Goal: Transaction & Acquisition: Purchase product/service

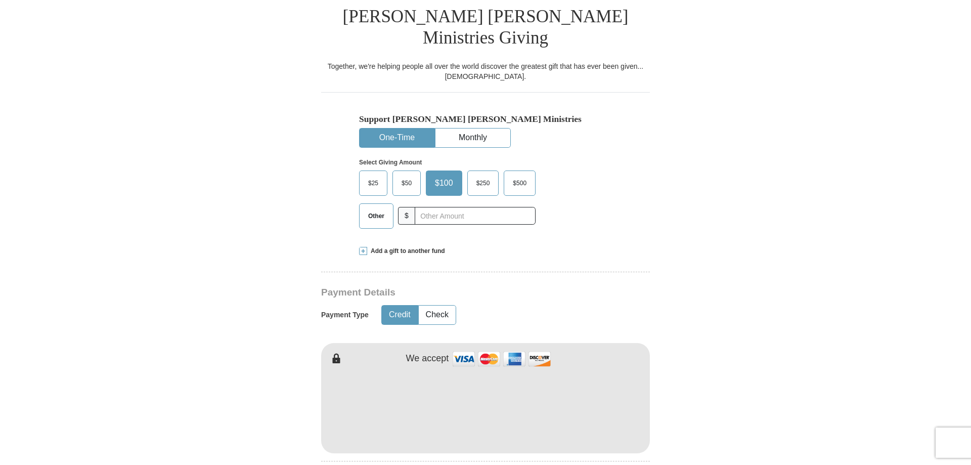
scroll to position [361, 0]
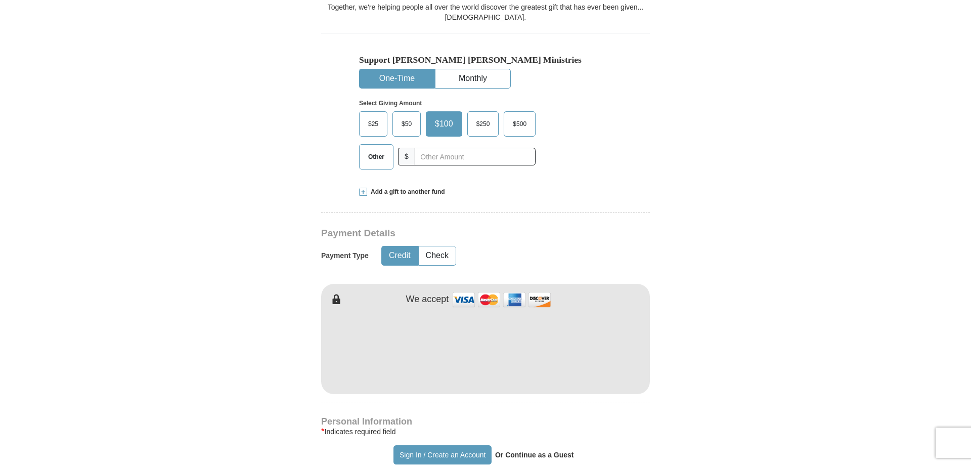
click at [364, 188] on span at bounding box center [363, 192] width 8 height 8
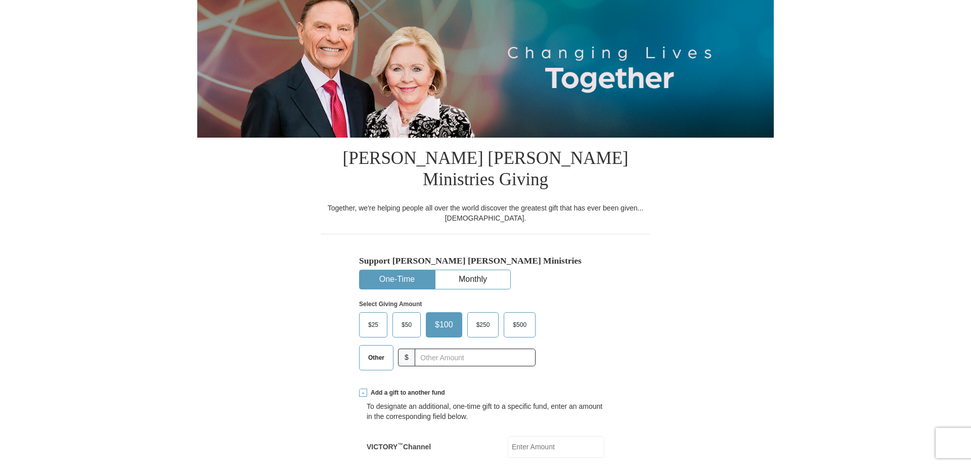
scroll to position [155, 0]
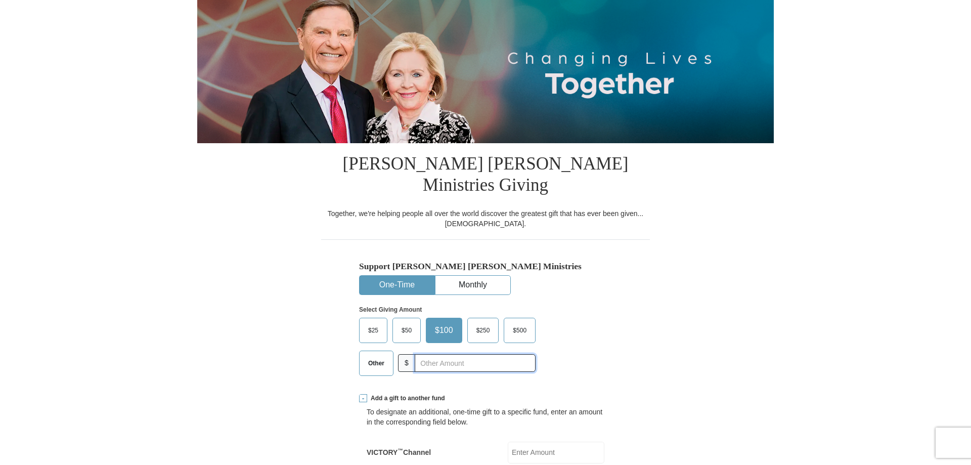
click at [434, 354] on input "text" at bounding box center [475, 363] width 121 height 18
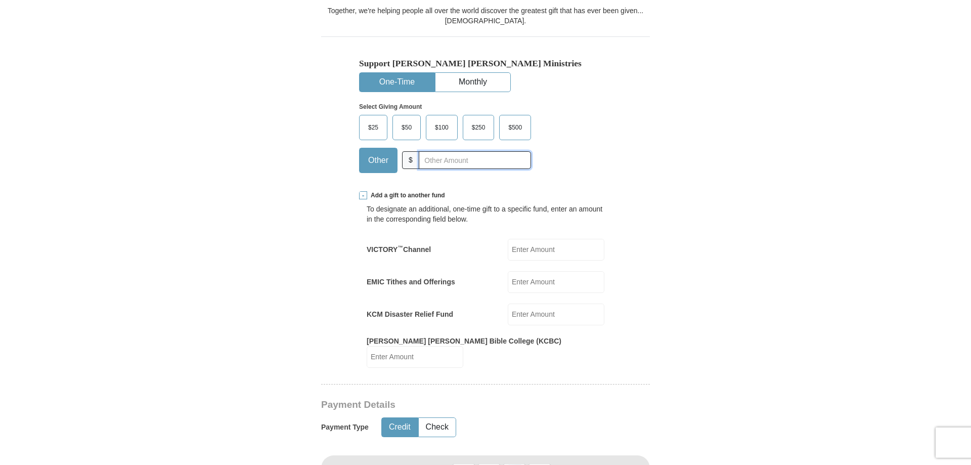
scroll to position [361, 0]
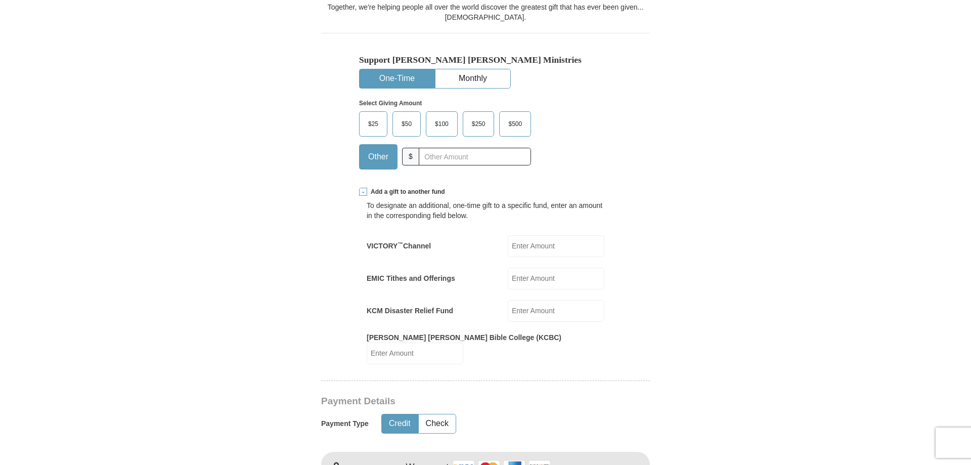
click at [537, 235] on input "VICTORY ™ Channel" at bounding box center [556, 246] width 97 height 22
type input "2"
click at [547, 268] on input "EMIC Tithes and Offerings" at bounding box center [556, 279] width 97 height 22
type input "2"
click at [547, 300] on input "KCM Disaster Relief Fund" at bounding box center [556, 311] width 97 height 22
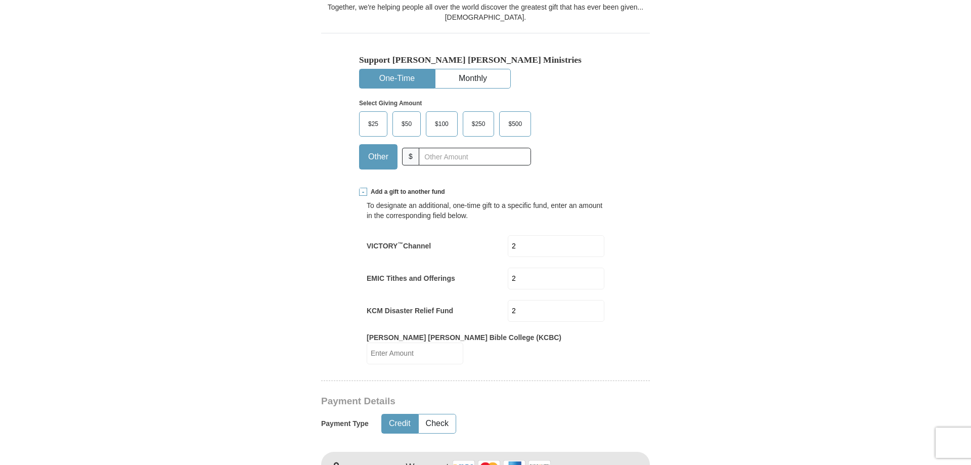
type input "2"
click at [463, 343] on input "[PERSON_NAME] [PERSON_NAME] Bible College (KCBC)" at bounding box center [415, 354] width 97 height 22
type input "2"
click at [446, 148] on input "text" at bounding box center [475, 157] width 112 height 18
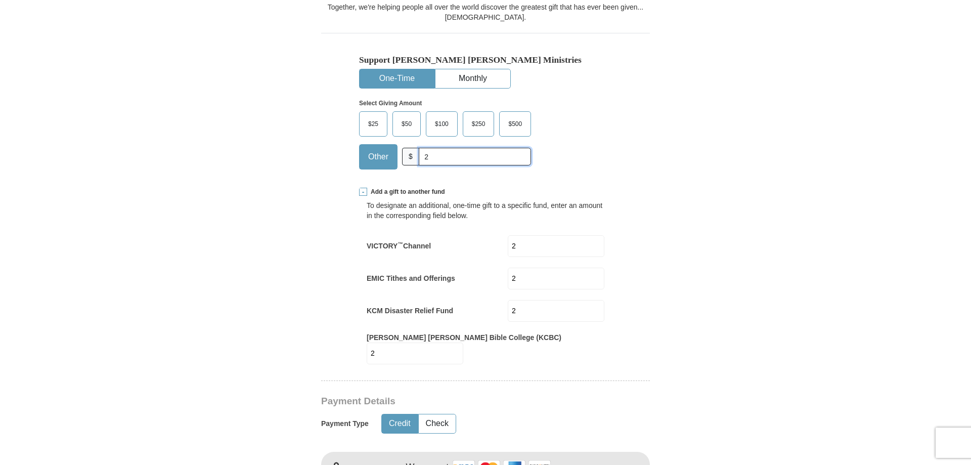
type input "2"
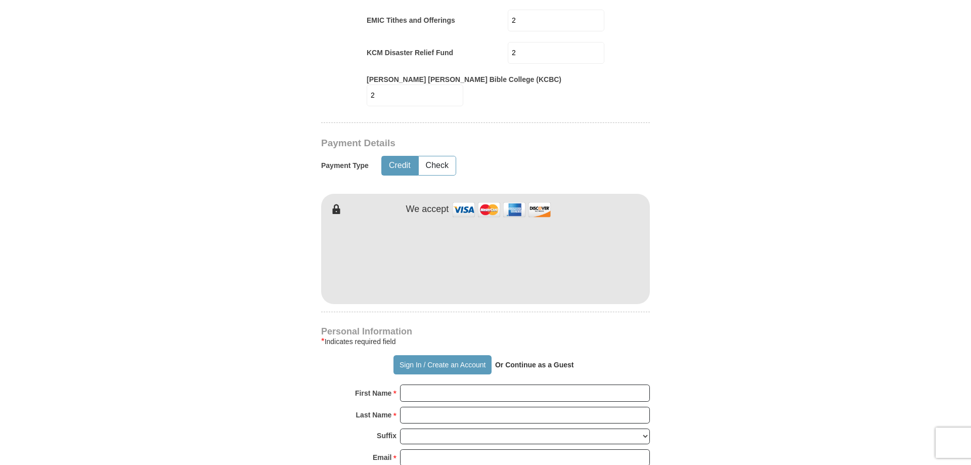
scroll to position [723, 0]
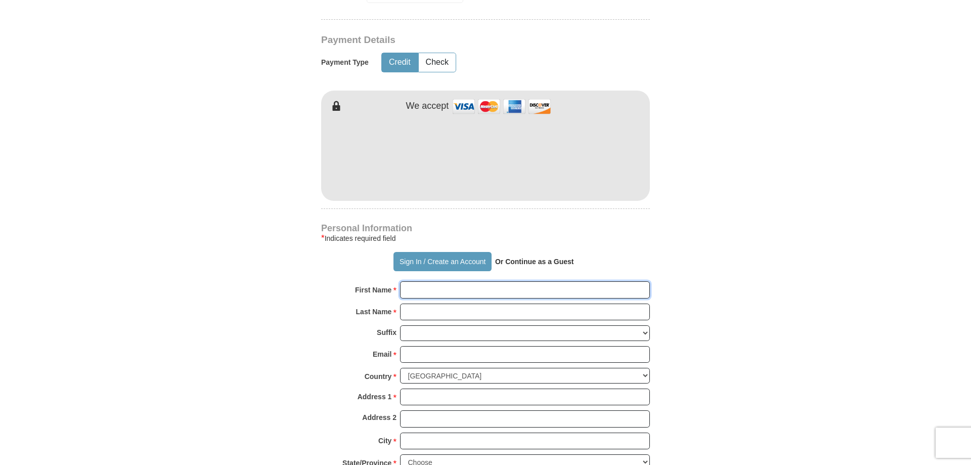
click at [453, 281] on input "First Name *" at bounding box center [525, 289] width 250 height 17
type input "[PERSON_NAME]"
click at [461, 304] on input "Last Name *" at bounding box center [525, 312] width 250 height 17
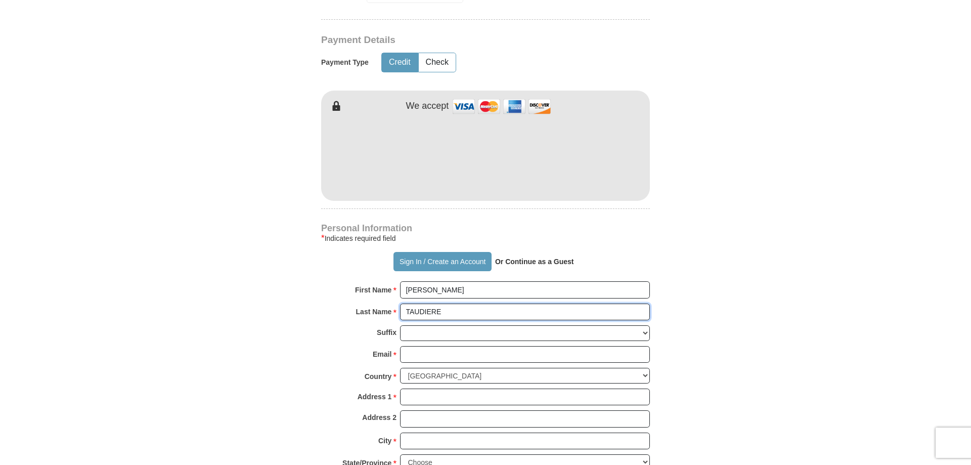
type input "TAUDIERE"
click at [400, 325] on select "[PERSON_NAME] I II III IV V VI" at bounding box center [525, 333] width 250 height 16
click at [322, 325] on div "Suffix [PERSON_NAME] I II III IV V VI" at bounding box center [485, 335] width 329 height 21
click at [449, 346] on input "Email *" at bounding box center [525, 354] width 250 height 17
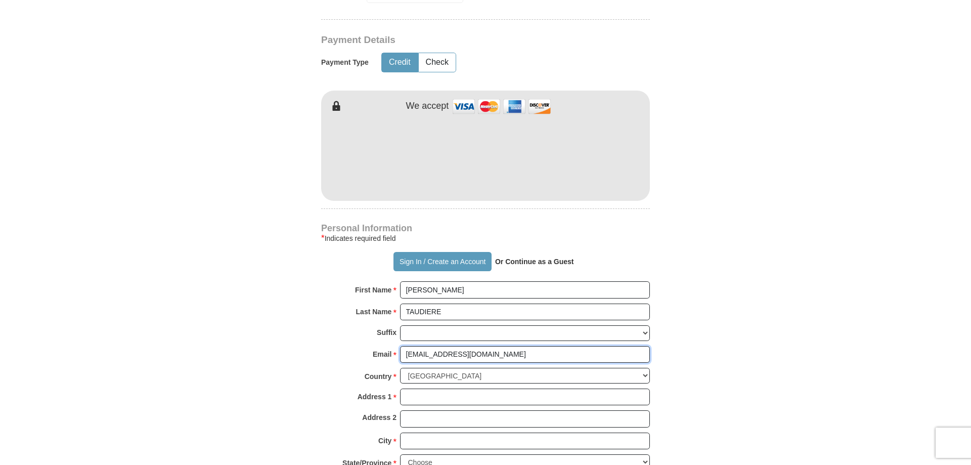
type input "[EMAIL_ADDRESS][DOMAIN_NAME]"
select select "FR"
click option "[GEOGRAPHIC_DATA]" at bounding box center [0, 0] width 0 height 0
click at [453, 389] on input "Address 1 *" at bounding box center [525, 397] width 250 height 17
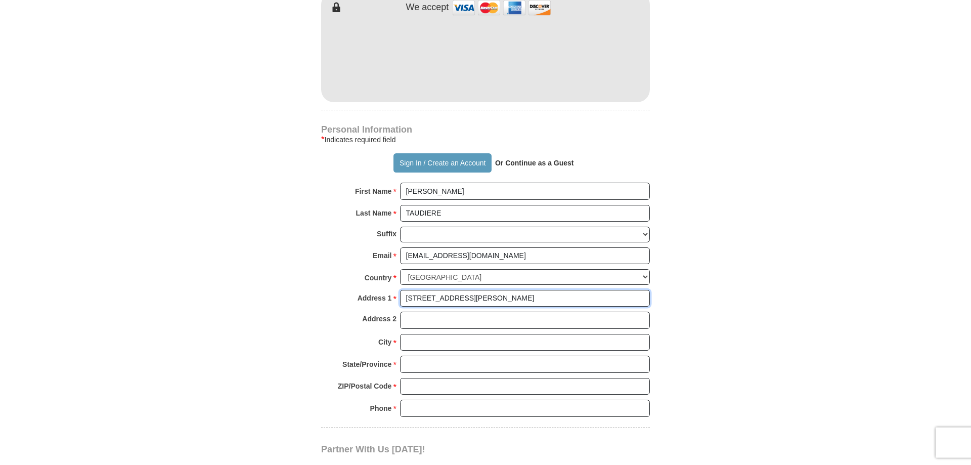
scroll to position [826, 0]
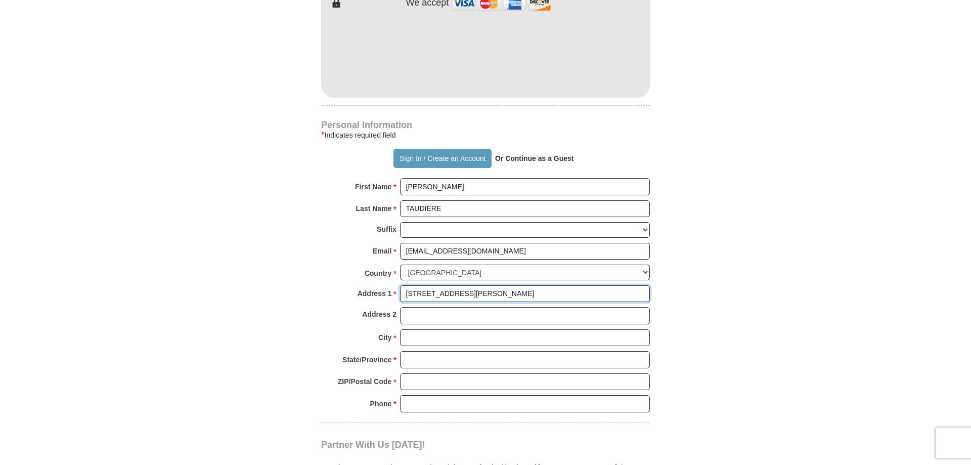
type input "[STREET_ADDRESS][PERSON_NAME]"
click at [444, 307] on input "Address 2" at bounding box center [525, 315] width 250 height 17
type input "BATIMENT 1, ENTREE 3, PORTE 22"
click at [452, 329] on input "City *" at bounding box center [525, 337] width 250 height 17
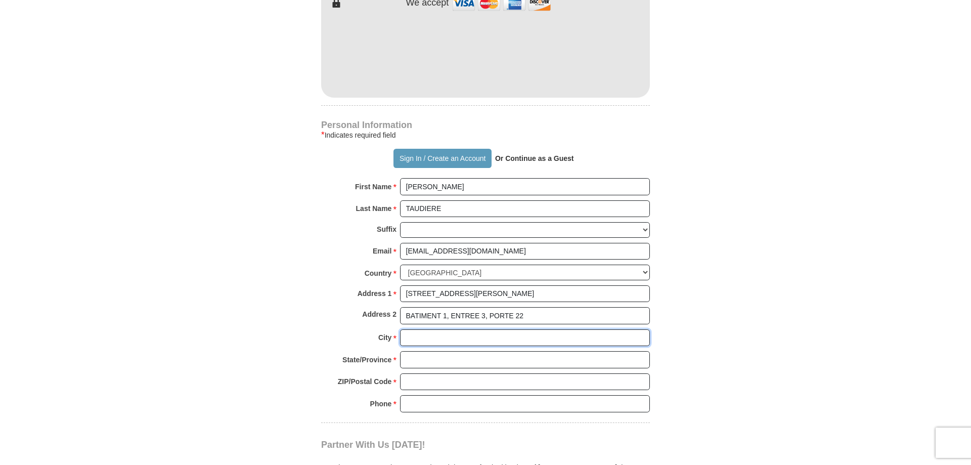
click at [452, 329] on input "City *" at bounding box center [525, 337] width 250 height 17
type input "[GEOGRAPHIC_DATA]"
click at [452, 351] on input "State/Province *" at bounding box center [525, 359] width 250 height 17
type input "VAL D'OISE"
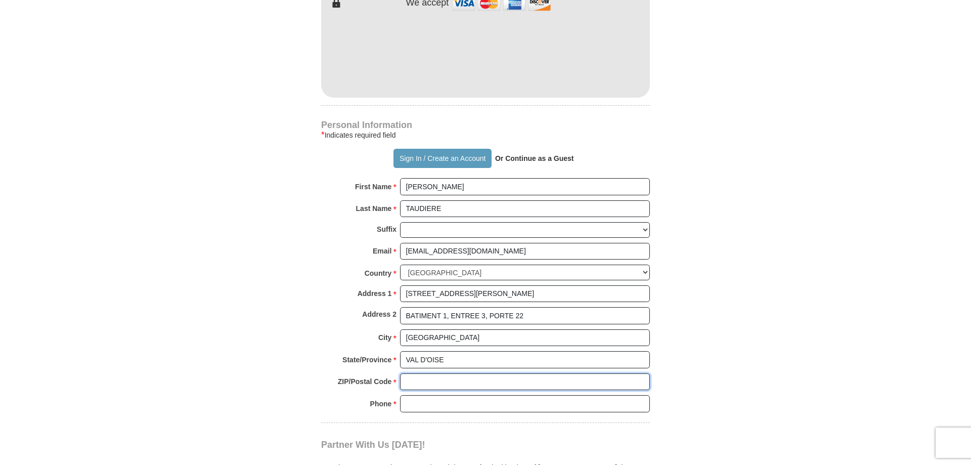
click at [456, 373] on input "ZIP/Postal Code *" at bounding box center [525, 381] width 250 height 17
type input "95820"
click at [466, 395] on input "Phone * *" at bounding box center [525, 403] width 250 height 17
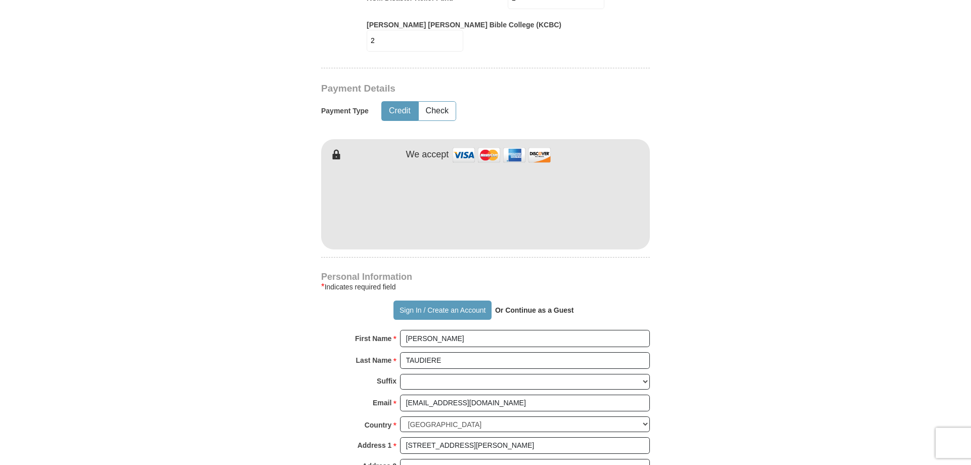
scroll to position [671, 0]
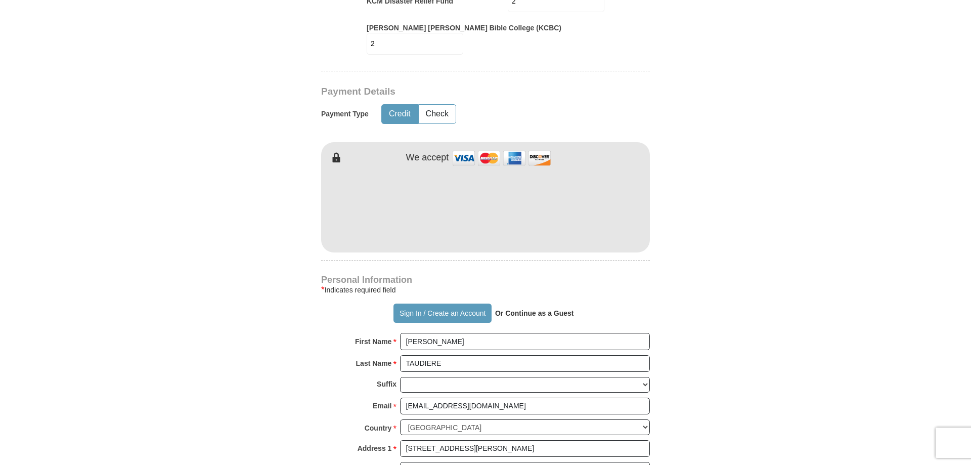
type input "0663085294"
click at [300, 267] on form "Already have an account? Sign in for faster giving. Don't have an account? Crea…" at bounding box center [485, 170] width 577 height 1513
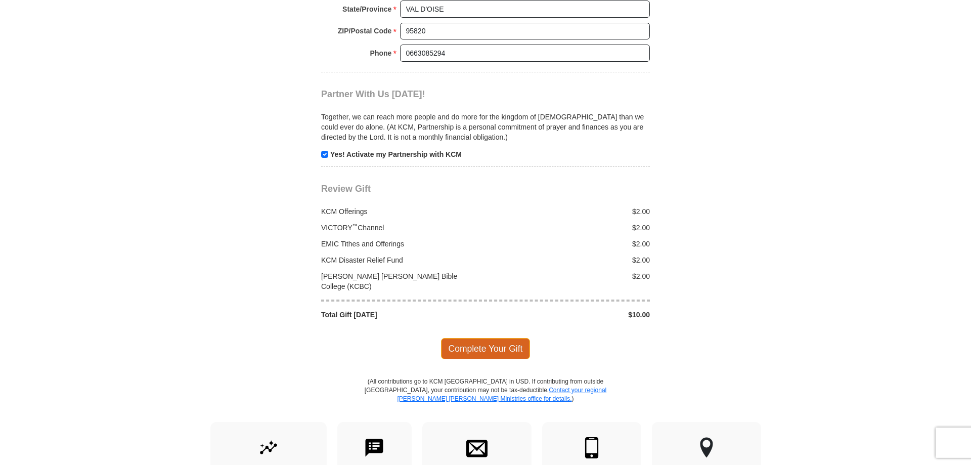
scroll to position [1187, 0]
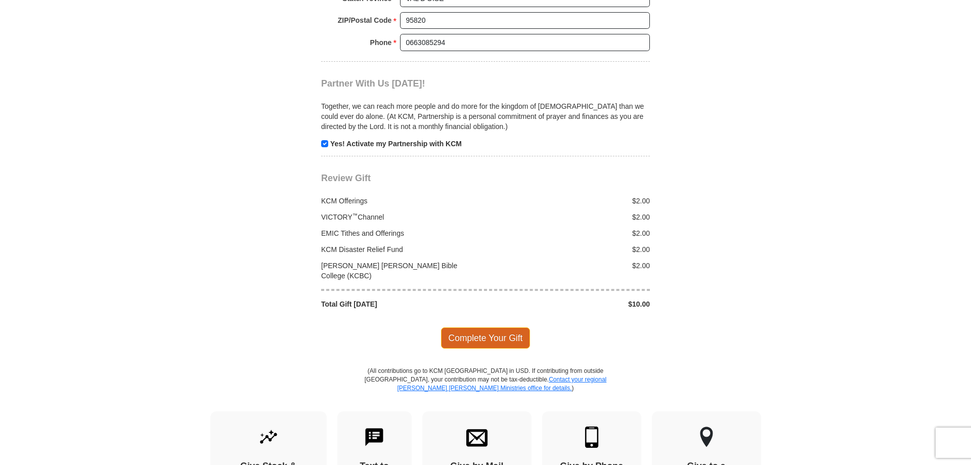
click at [486, 327] on span "Complete Your Gift" at bounding box center [486, 337] width 90 height 21
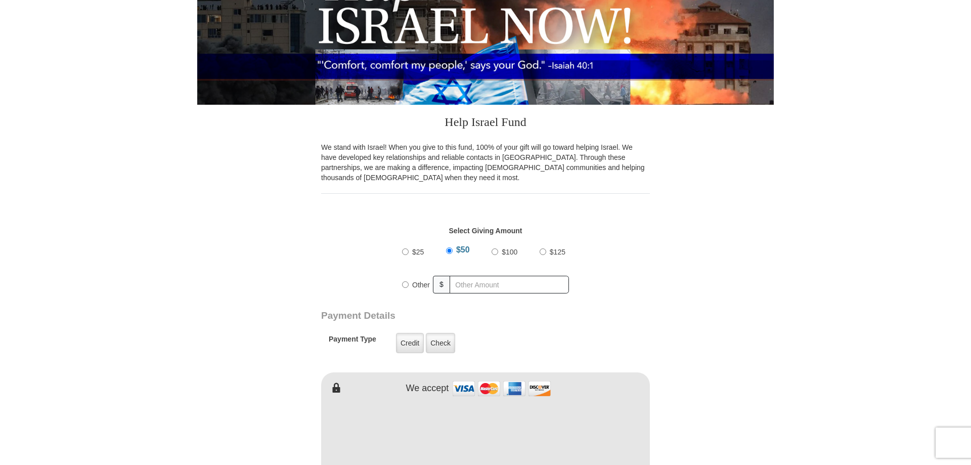
scroll to position [258, 0]
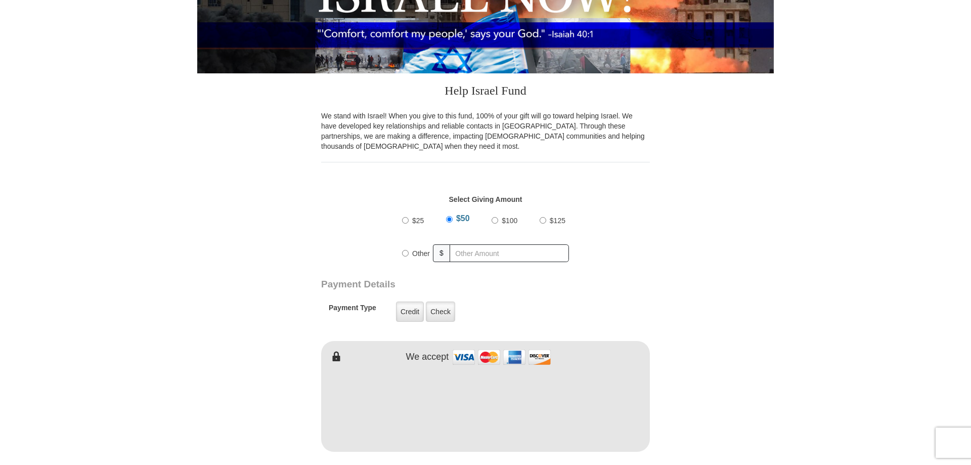
click at [406, 250] on input "Other" at bounding box center [405, 253] width 7 height 7
radio input "true"
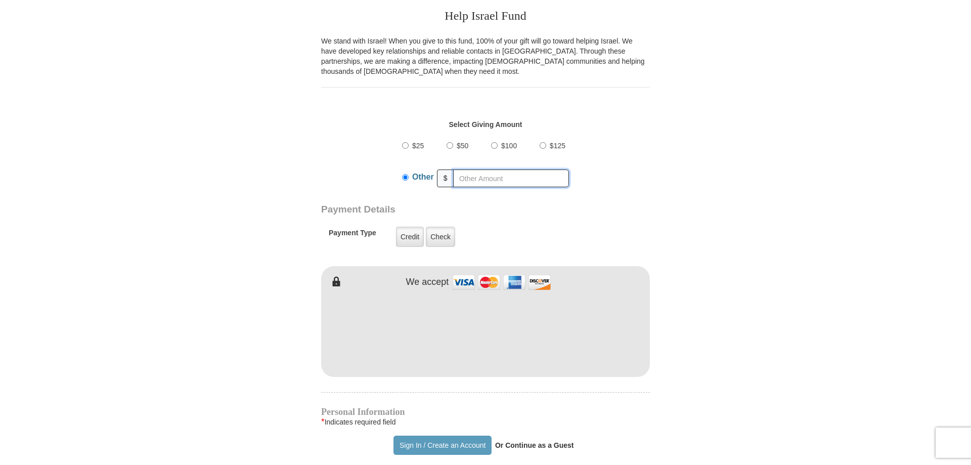
scroll to position [310, 0]
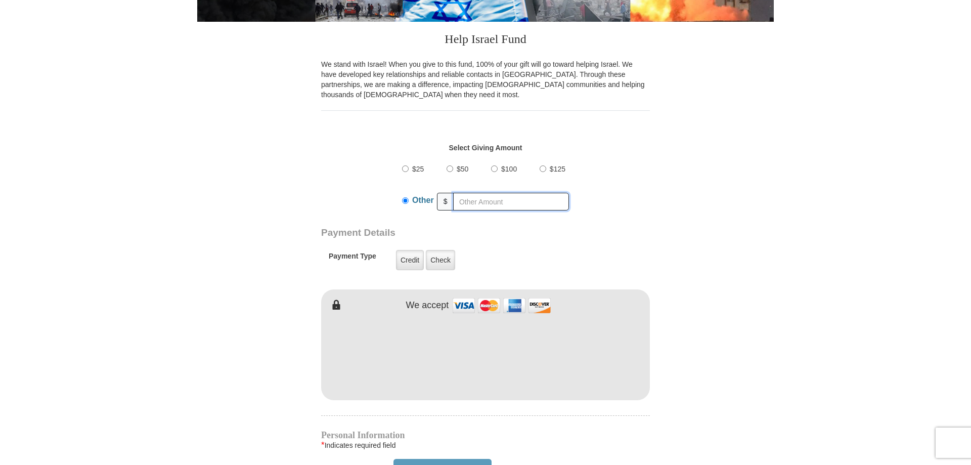
click at [480, 193] on input "text" at bounding box center [511, 202] width 116 height 18
type input "11"
click at [297, 213] on form "Kenneth Copeland Ministries Online Giving Your seed sown will go to work immedi…" at bounding box center [485, 343] width 577 height 1136
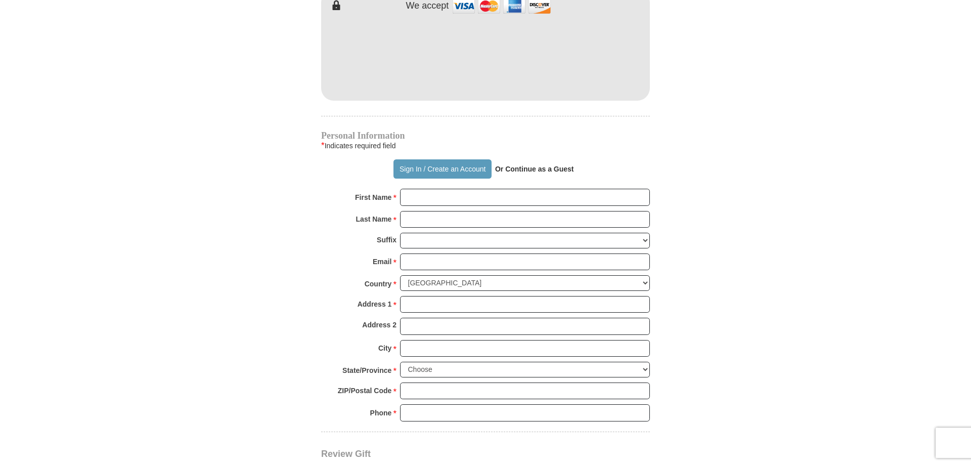
scroll to position [516, 0]
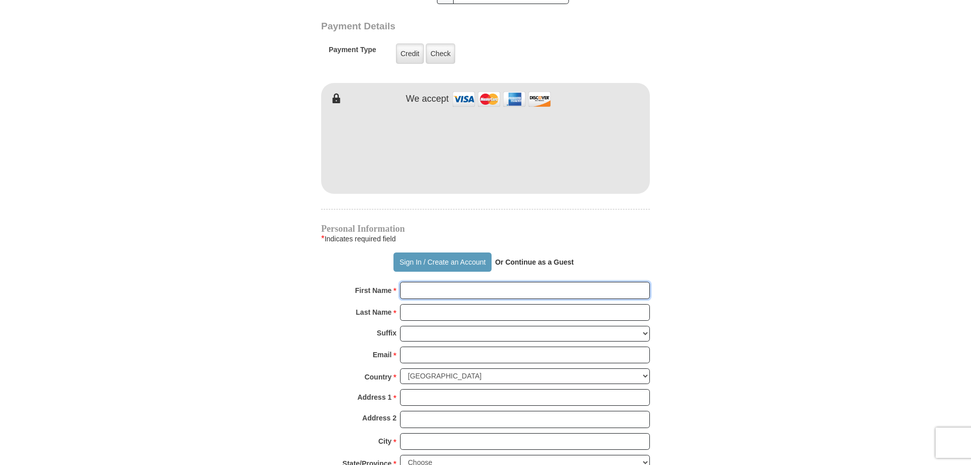
click at [453, 282] on input "First Name *" at bounding box center [525, 290] width 250 height 17
type input "[PERSON_NAME]"
click at [456, 304] on input "Last Name *" at bounding box center [525, 312] width 250 height 17
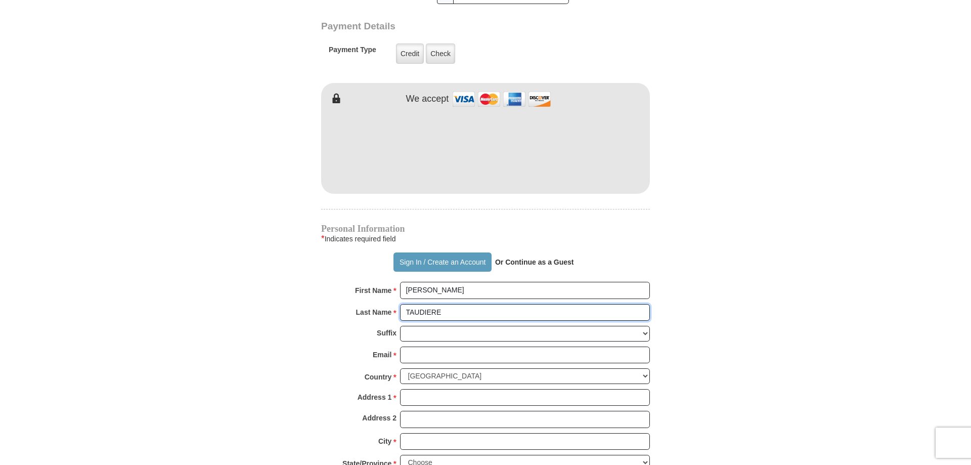
type input "TAUDIERE"
click at [400, 326] on select "[PERSON_NAME] I II III IV V VI" at bounding box center [525, 334] width 250 height 16
drag, startPoint x: 463, startPoint y: 319, endPoint x: 327, endPoint y: 325, distance: 136.8
click at [327, 326] on div "Suffix [PERSON_NAME] I II III IV V VI" at bounding box center [485, 336] width 329 height 21
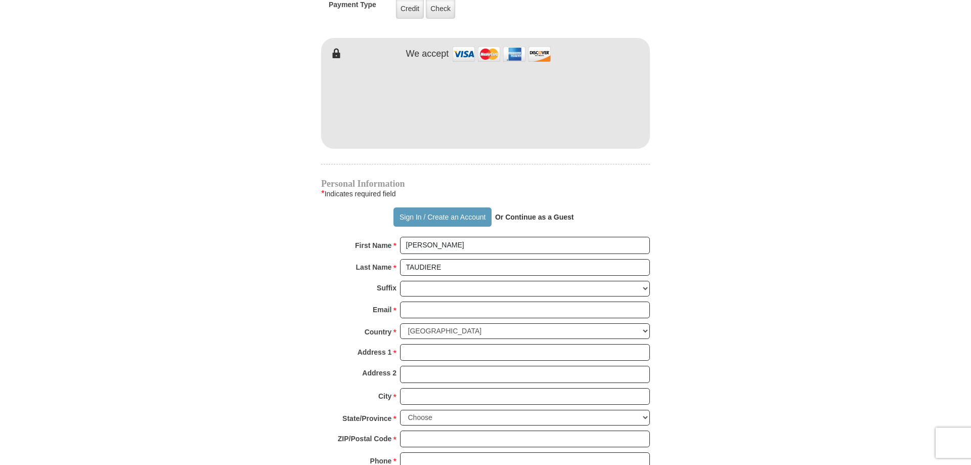
scroll to position [619, 0]
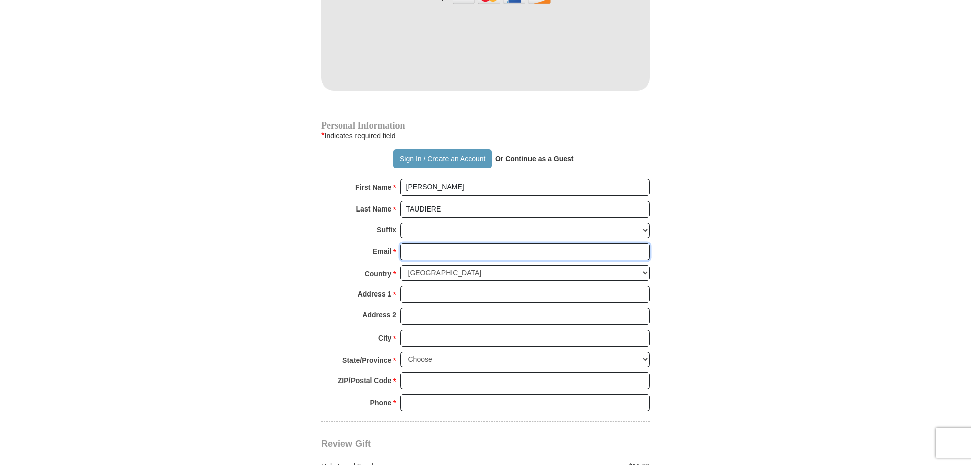
click at [451, 245] on input "Email *" at bounding box center [525, 251] width 250 height 17
type input "[EMAIL_ADDRESS][DOMAIN_NAME]"
click at [400, 265] on select "[GEOGRAPHIC_DATA] [GEOGRAPHIC_DATA] [GEOGRAPHIC_DATA] [GEOGRAPHIC_DATA] [GEOGRA…" at bounding box center [525, 273] width 250 height 16
select select "FR"
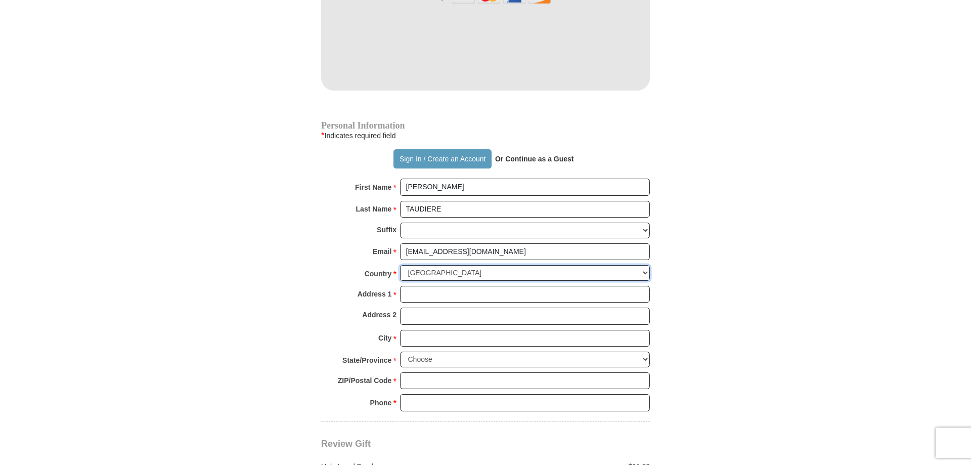
click option "[GEOGRAPHIC_DATA]" at bounding box center [0, 0] width 0 height 0
click at [476, 286] on input "Address 1 *" at bounding box center [525, 294] width 250 height 17
type input "[STREET_ADDRESS][PERSON_NAME]"
click at [483, 308] on input "Address 2" at bounding box center [525, 316] width 250 height 17
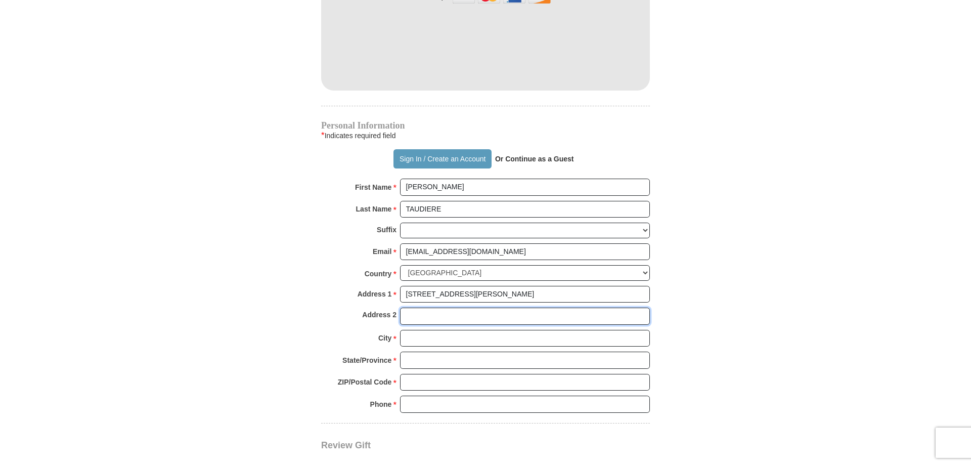
click at [483, 308] on input "Address 2" at bounding box center [525, 316] width 250 height 17
type input "BATIMENT 1, ENTREE 3, PORTE 22"
click at [479, 330] on input "City *" at bounding box center [525, 338] width 250 height 17
type input "[GEOGRAPHIC_DATA]"
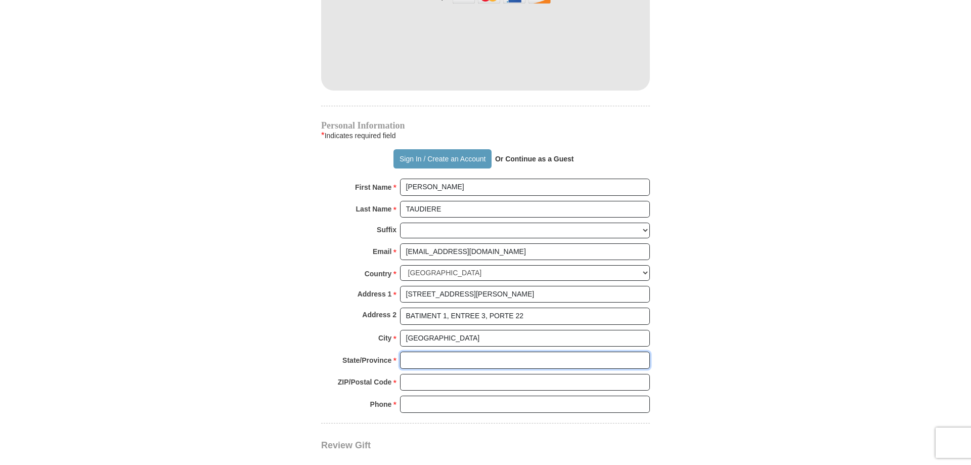
click at [479, 352] on input "State/Province *" at bounding box center [525, 360] width 250 height 17
type input "VAL D'OISE"
click at [473, 374] on input "ZIP/Postal Code *" at bounding box center [525, 382] width 250 height 17
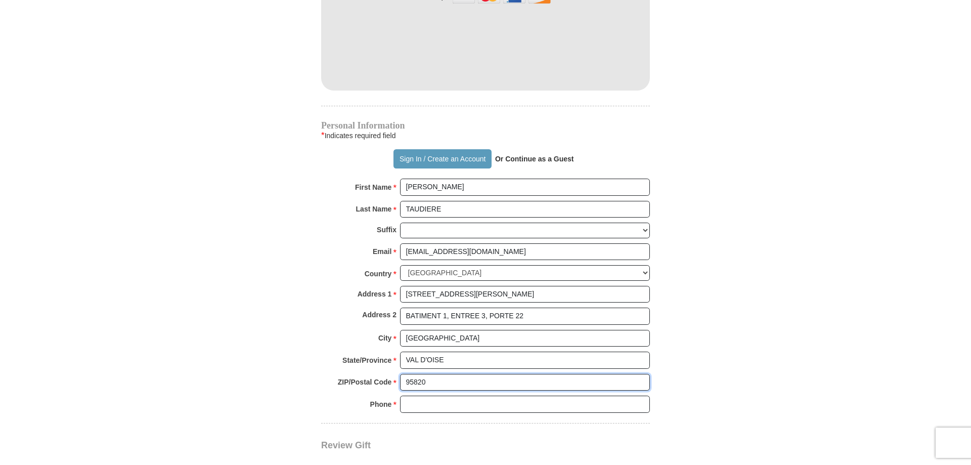
type input "95820"
click at [464, 396] on input "Phone * *" at bounding box center [525, 404] width 250 height 17
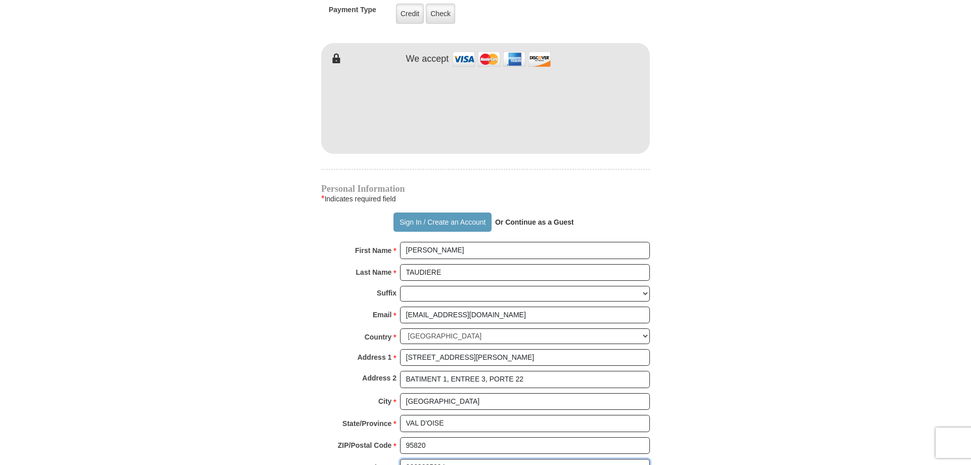
scroll to position [464, 0]
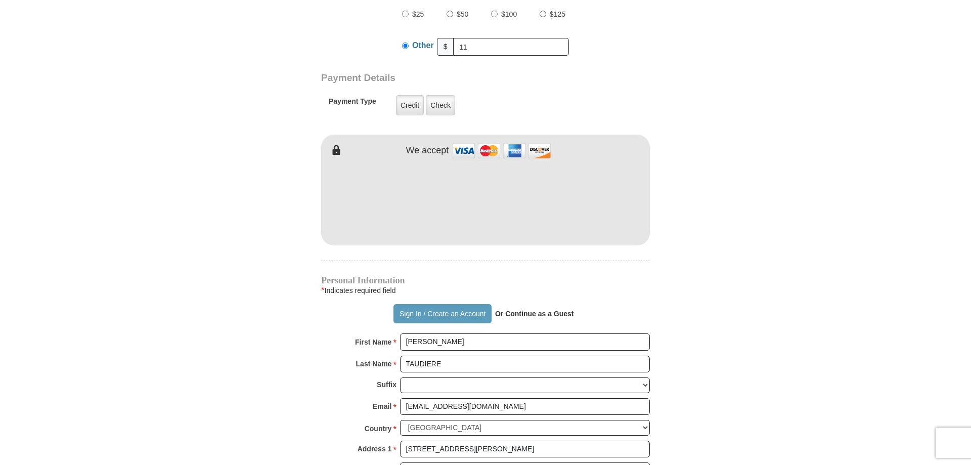
type input "0663085294"
click at [249, 328] on form "Kenneth Copeland Ministries Online Giving Your seed sown will go to work immedi…" at bounding box center [485, 190] width 577 height 1138
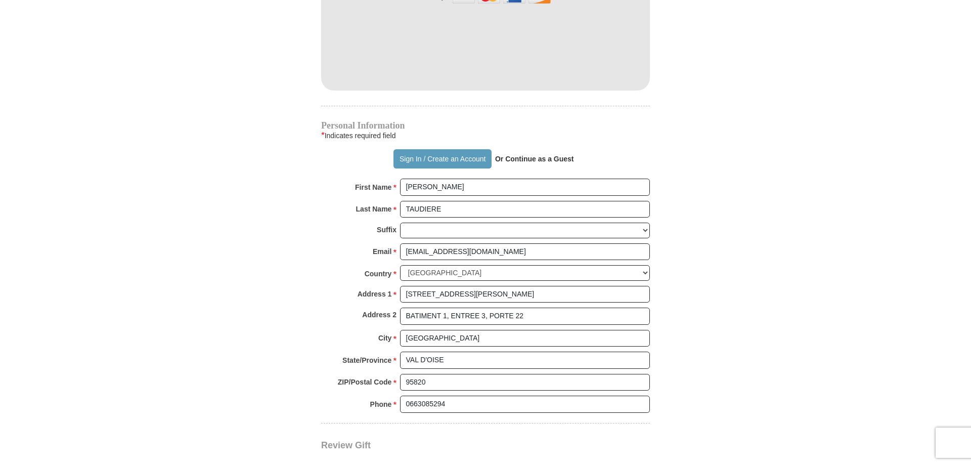
scroll to position [826, 0]
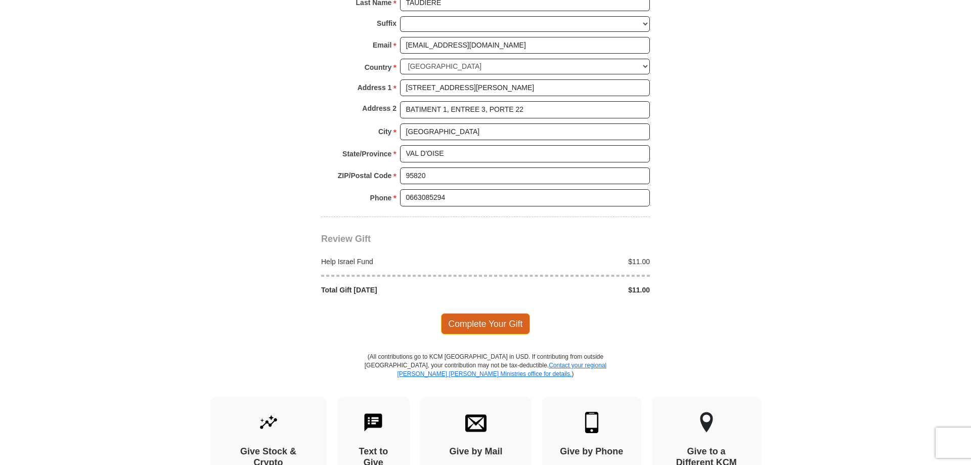
click at [483, 314] on span "Complete Your Gift" at bounding box center [486, 323] width 90 height 21
